Goal: Task Accomplishment & Management: Use online tool/utility

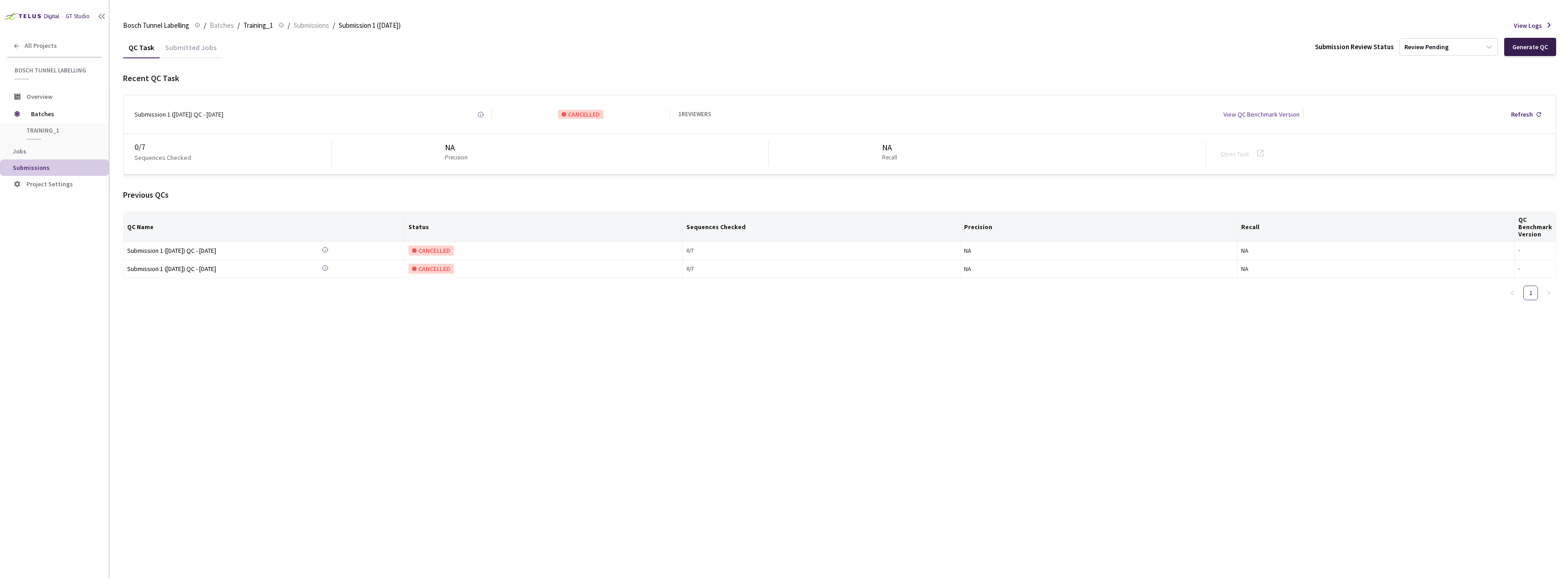
click at [1524, 41] on div "Generate QC" at bounding box center [1530, 47] width 52 height 18
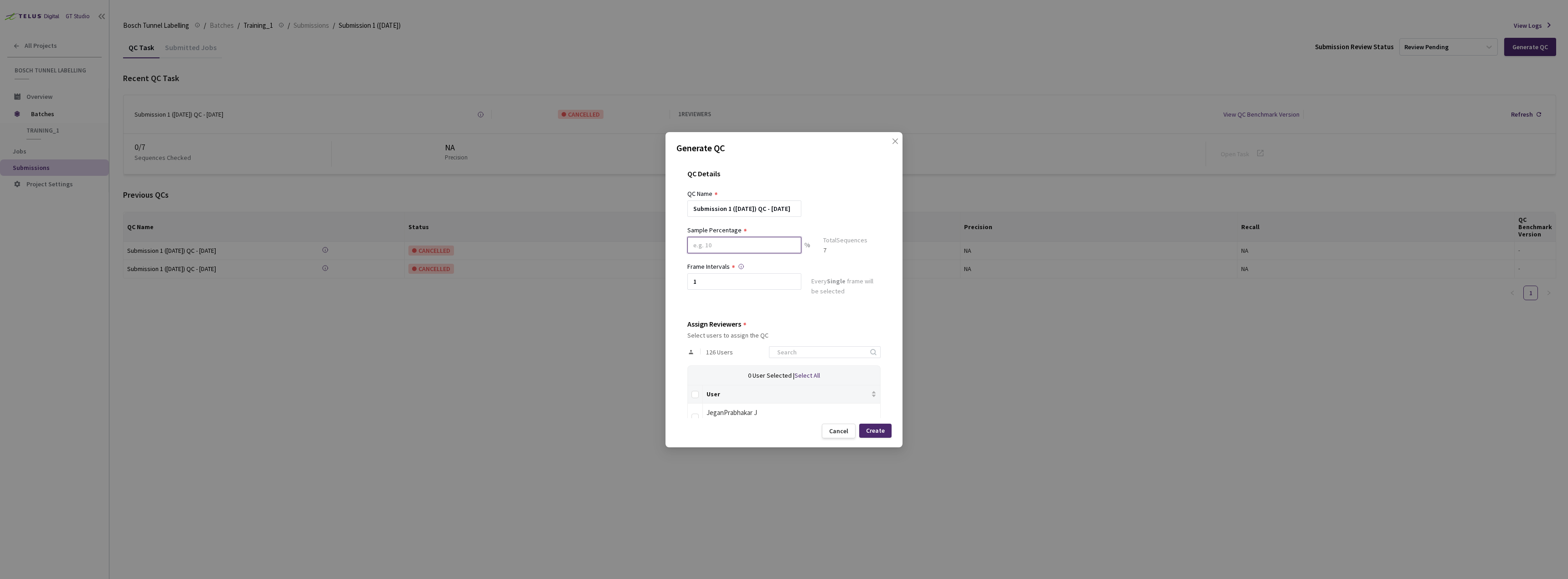
click at [733, 238] on input at bounding box center [744, 246] width 114 height 17
type input "100"
click at [813, 359] on input at bounding box center [820, 356] width 97 height 11
type input "[PERSON_NAME]"
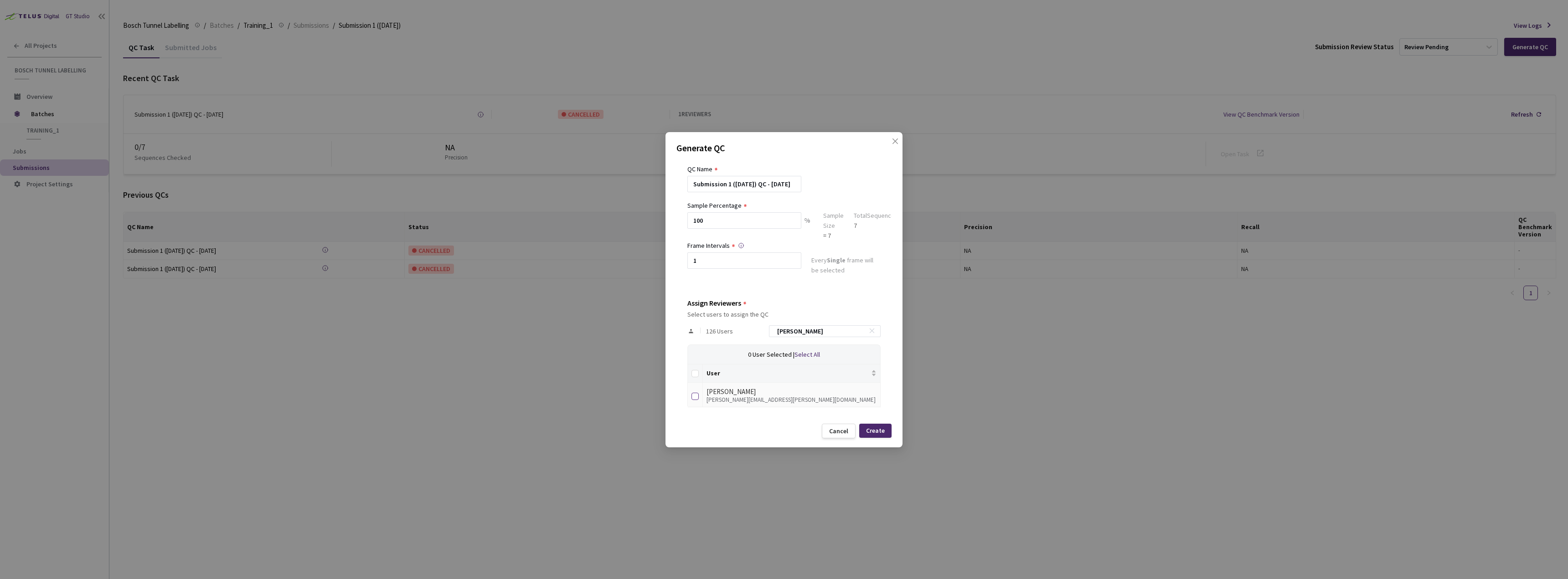
click at [698, 396] on input "checkbox" at bounding box center [695, 396] width 7 height 7
checkbox input "true"
click at [884, 429] on div "Create" at bounding box center [875, 430] width 19 height 7
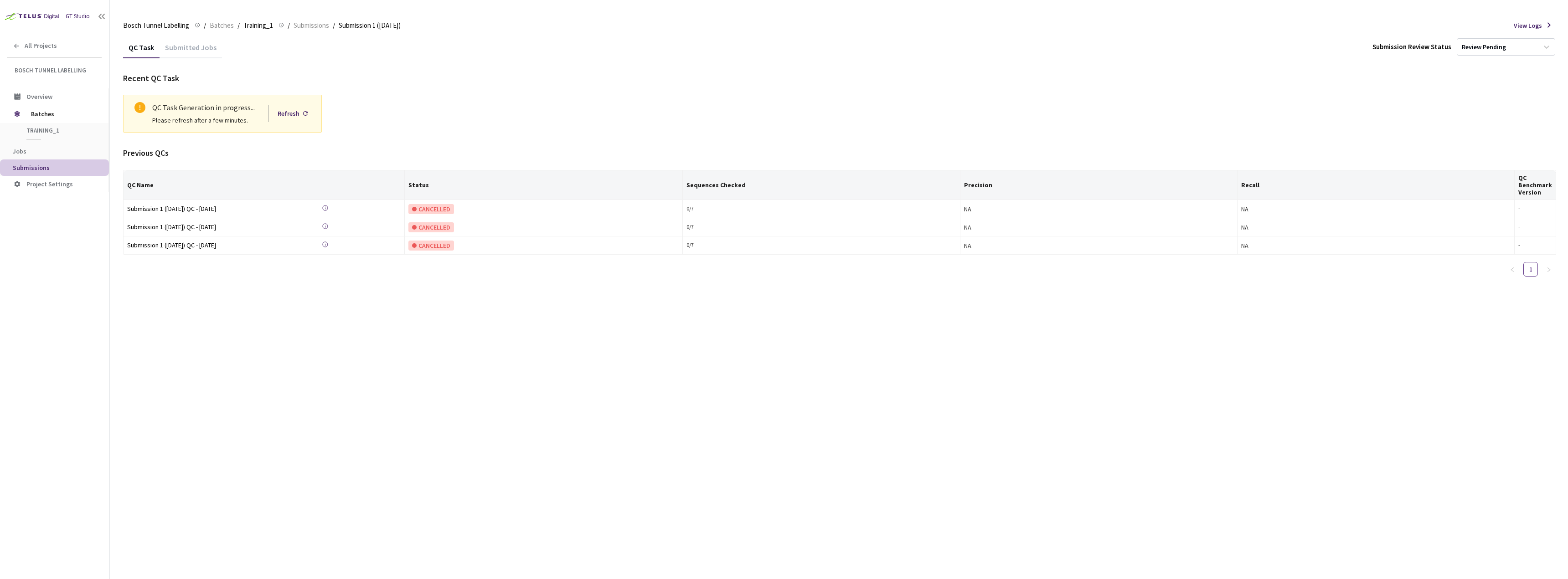
click at [327, 425] on div "QC Task Submitted Jobs Submission Review Status Review Pending Recent QC Task Q…" at bounding box center [839, 308] width 1433 height 543
click at [296, 113] on div "Refresh" at bounding box center [289, 113] width 22 height 10
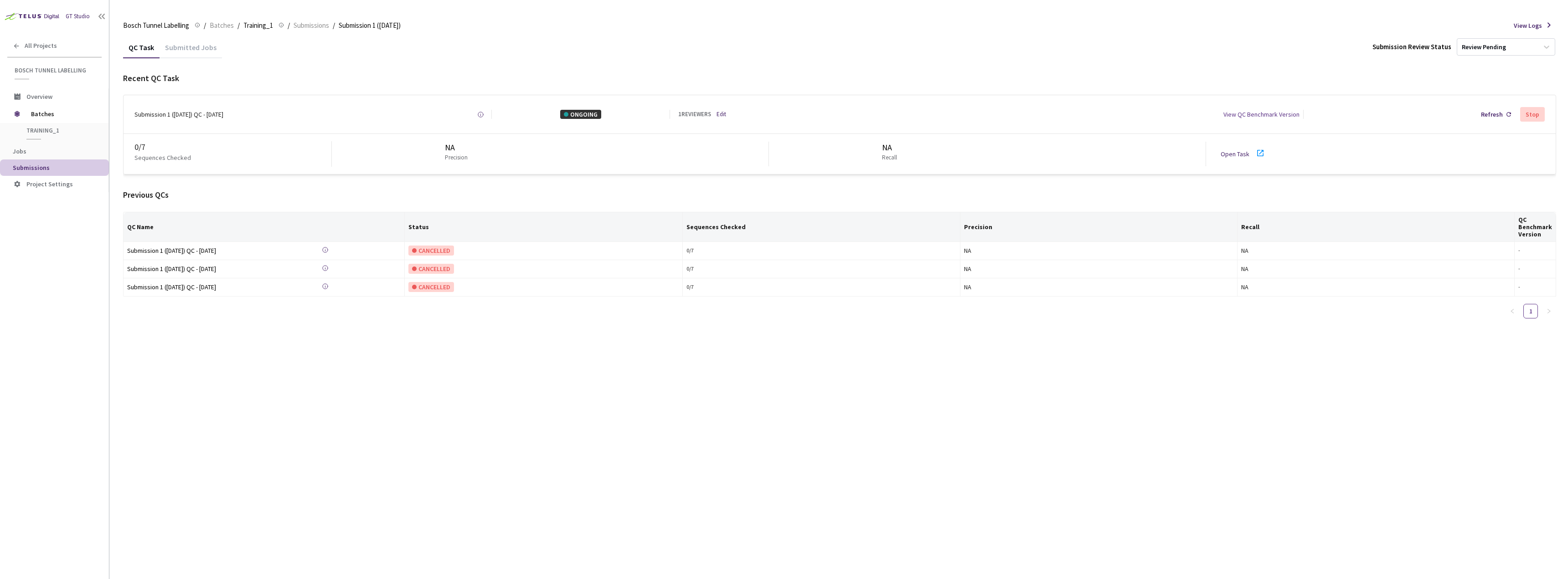
click at [1245, 151] on link "Open Task" at bounding box center [1235, 154] width 29 height 8
